Goal: Task Accomplishment & Management: Manage account settings

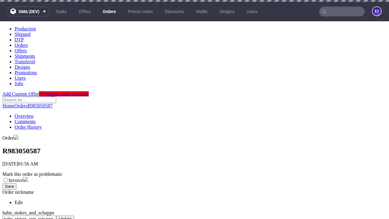
scroll to position [236, 0]
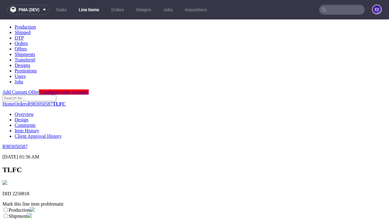
scroll to position [107, 0]
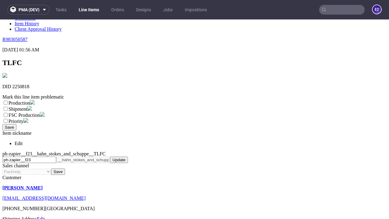
select select "dtp_ca_needed"
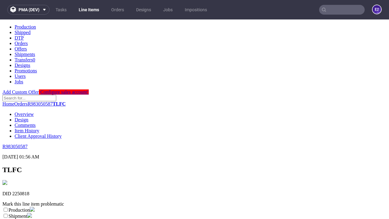
scroll to position [0, 0]
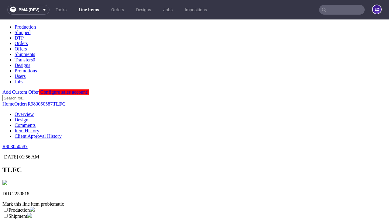
checkbox input "true"
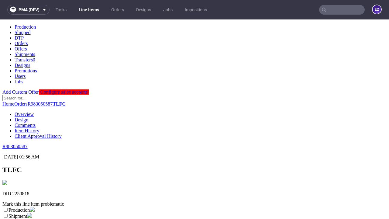
scroll to position [5, 0]
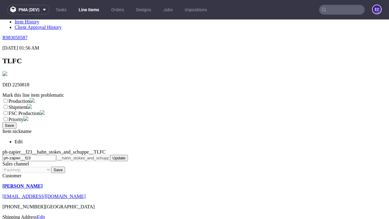
type textarea "test"
